Goal: Use online tool/utility: Use online tool/utility

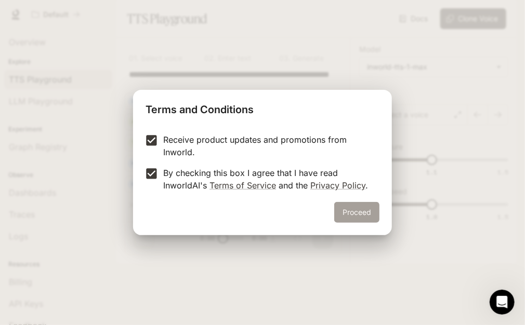
click at [366, 215] on button "Proceed" at bounding box center [356, 212] width 45 height 21
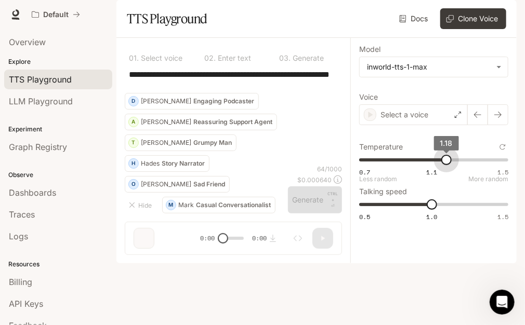
click at [446, 168] on span "0.7 1.1 1.5 1.18" at bounding box center [431, 160] width 145 height 16
click at [466, 168] on span "0.7 1.1 1.5 1.18" at bounding box center [431, 160] width 145 height 16
type input "****"
click at [190, 193] on button "O [PERSON_NAME] Friend" at bounding box center [177, 184] width 105 height 17
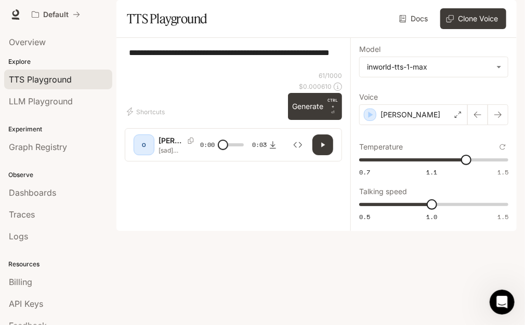
click at [323, 148] on icon "button" at bounding box center [324, 145] width 4 height 5
type input "*"
click at [382, 120] on p "[PERSON_NAME]" at bounding box center [411, 115] width 60 height 10
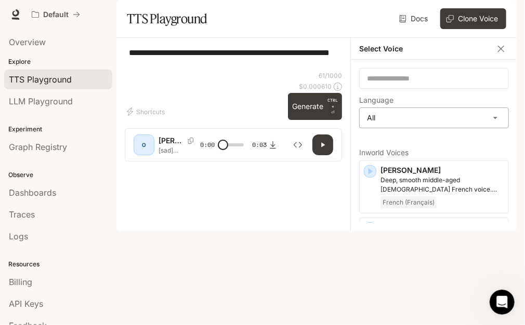
click at [489, 148] on body "**********" at bounding box center [262, 162] width 525 height 325
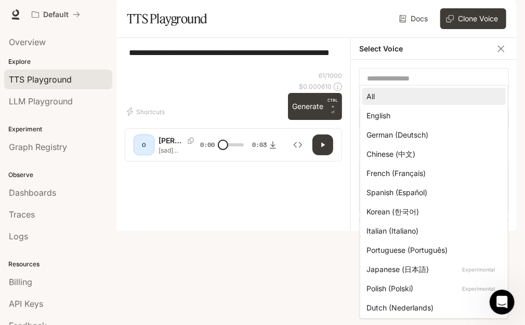
click at [392, 116] on div "English" at bounding box center [432, 115] width 131 height 11
type input "*****"
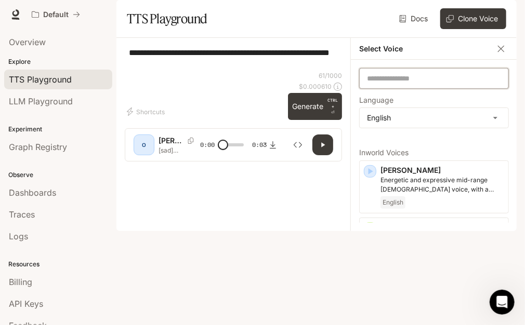
click at [435, 84] on input "text" at bounding box center [434, 78] width 149 height 10
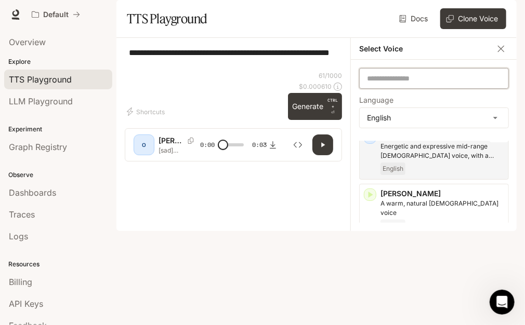
scroll to position [52, 0]
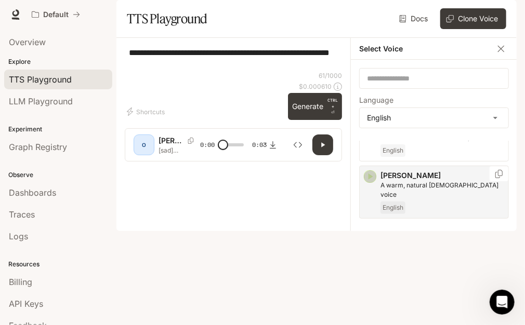
click at [372, 182] on icon "button" at bounding box center [370, 177] width 10 height 10
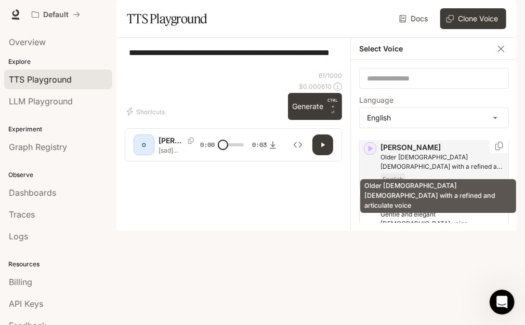
scroll to position [156, 0]
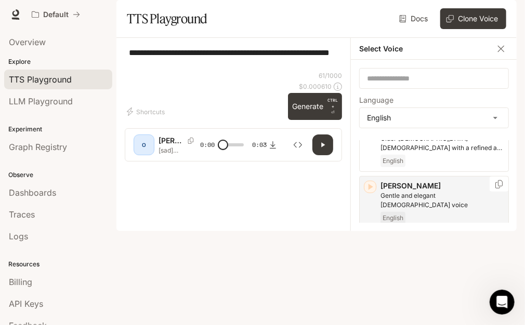
click at [371, 190] on icon "button" at bounding box center [371, 187] width 5 height 6
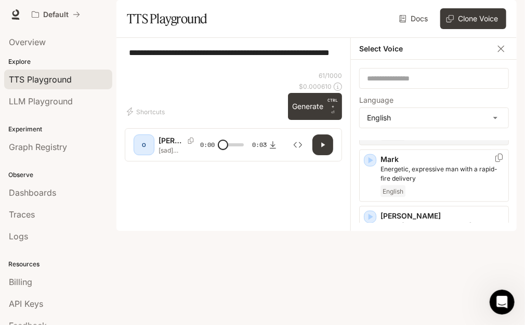
scroll to position [520, 0]
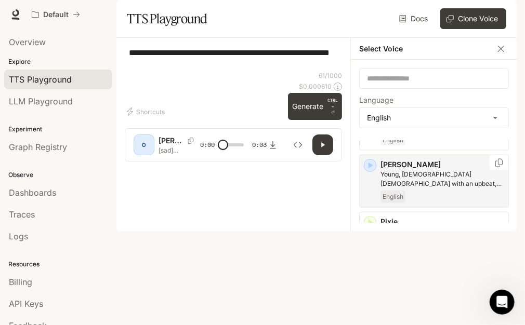
click at [366, 189] on div "[PERSON_NAME], [DEMOGRAPHIC_DATA] [DEMOGRAPHIC_DATA] with an upbeat, friendly t…" at bounding box center [434, 181] width 150 height 53
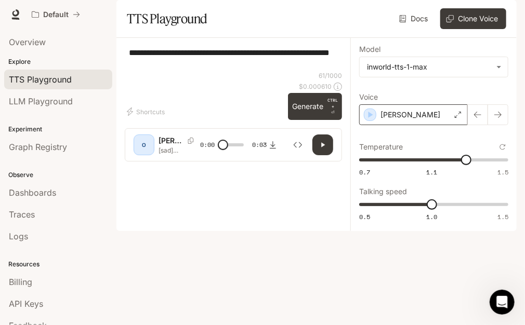
click at [384, 120] on p "[PERSON_NAME]" at bounding box center [411, 115] width 60 height 10
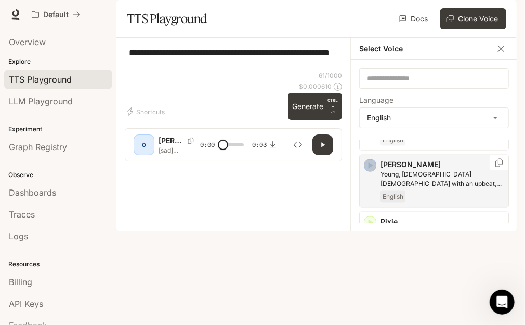
click at [370, 169] on icon "button" at bounding box center [371, 166] width 5 height 6
click at [375, 229] on div "button" at bounding box center [369, 222] width 11 height 11
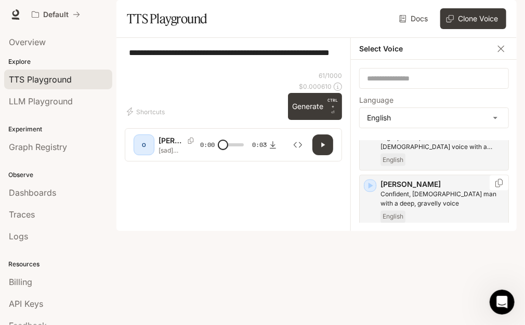
scroll to position [624, 0]
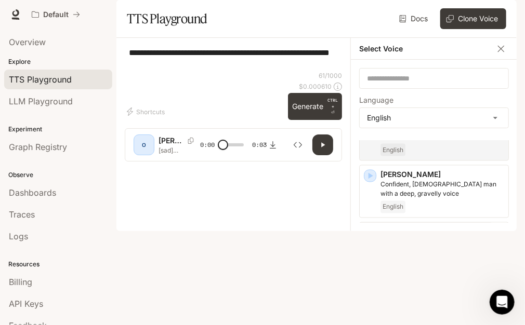
click at [376, 243] on div "[PERSON_NAME]-talking young adult woman, with a questioning and curious [PERSON…" at bounding box center [434, 249] width 150 height 53
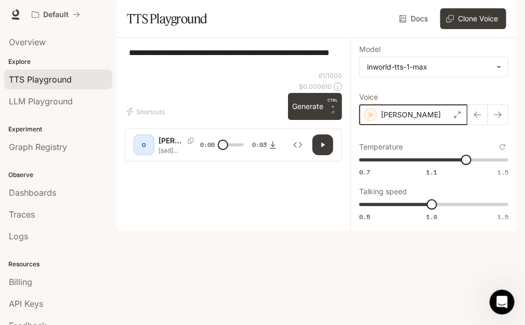
click at [371, 120] on icon "button" at bounding box center [371, 115] width 10 height 10
click at [440, 168] on span "0.7 1.1 1.5 1.29" at bounding box center [431, 160] width 145 height 16
type input "****"
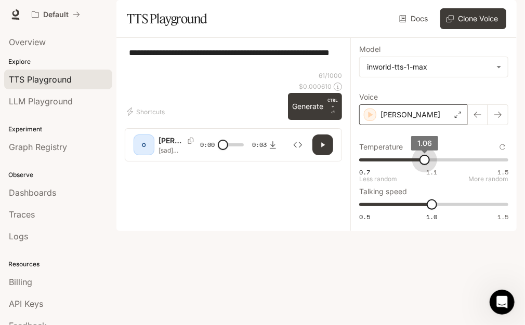
click at [425, 168] on span "0.7 1.1 1.5 1.06" at bounding box center [431, 160] width 145 height 16
type input "***"
click at [427, 210] on span "1" at bounding box center [432, 205] width 10 height 10
click at [325, 149] on icon "button" at bounding box center [323, 145] width 8 height 8
click at [148, 153] on div "O" at bounding box center [144, 145] width 17 height 17
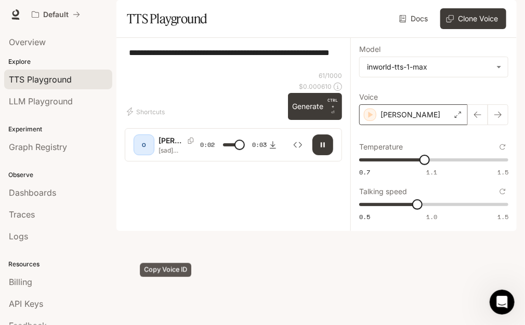
click at [186, 144] on icon "Copy Voice ID" at bounding box center [191, 141] width 10 height 6
click at [189, 143] on icon "Copy Voice ID" at bounding box center [191, 141] width 5 height 4
click at [492, 96] on body "**********" at bounding box center [262, 162] width 525 height 325
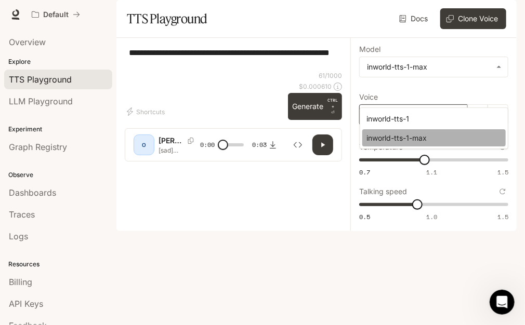
click at [438, 142] on div "inworld-tts-1-max" at bounding box center [432, 138] width 131 height 11
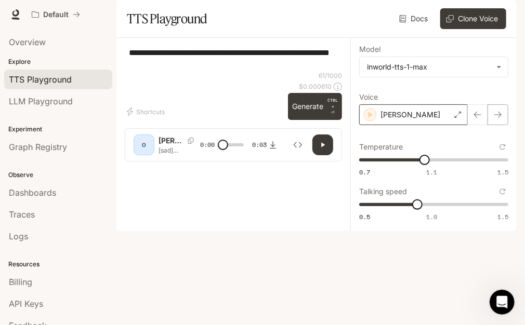
click at [495, 119] on icon "button" at bounding box center [498, 115] width 8 height 8
click at [372, 118] on icon "button" at bounding box center [371, 115] width 5 height 6
click at [484, 125] on button "button" at bounding box center [477, 115] width 21 height 21
click at [480, 125] on button "button" at bounding box center [477, 115] width 21 height 21
click at [478, 125] on button "button" at bounding box center [477, 115] width 21 height 21
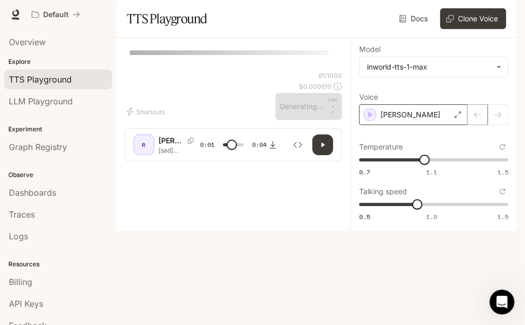
click at [478, 125] on div at bounding box center [488, 115] width 41 height 21
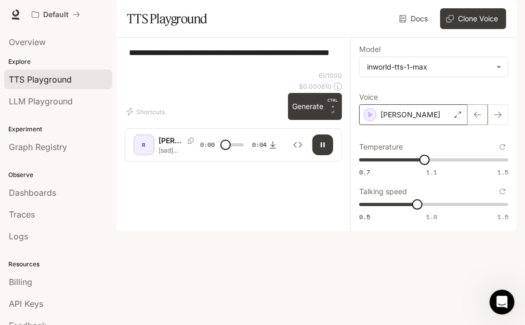
click at [478, 125] on button "button" at bounding box center [477, 115] width 21 height 21
click at [474, 119] on icon "button" at bounding box center [478, 115] width 8 height 8
type input "*"
